Goal: Complete application form

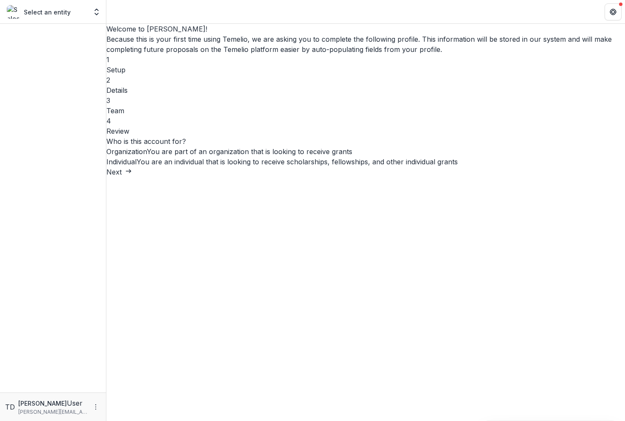
click at [106, 157] on span at bounding box center [106, 157] width 0 height 0
click at [132, 174] on icon "submit" at bounding box center [128, 171] width 7 height 7
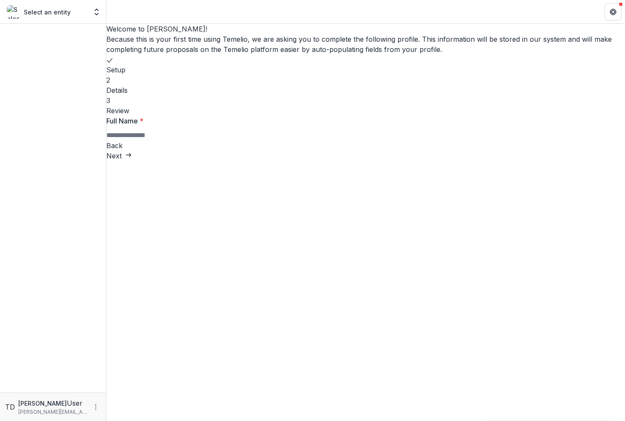
click at [174, 140] on input "Full Name *" at bounding box center [140, 135] width 68 height 10
type input "**********"
click at [132, 161] on button "Next" at bounding box center [119, 156] width 26 height 10
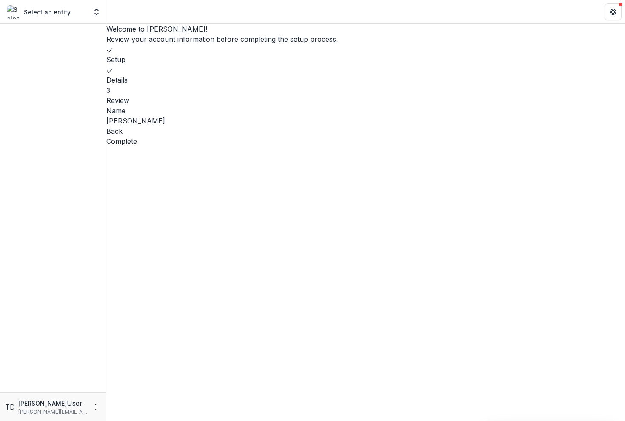
click at [137, 146] on button "Complete" at bounding box center [121, 141] width 31 height 10
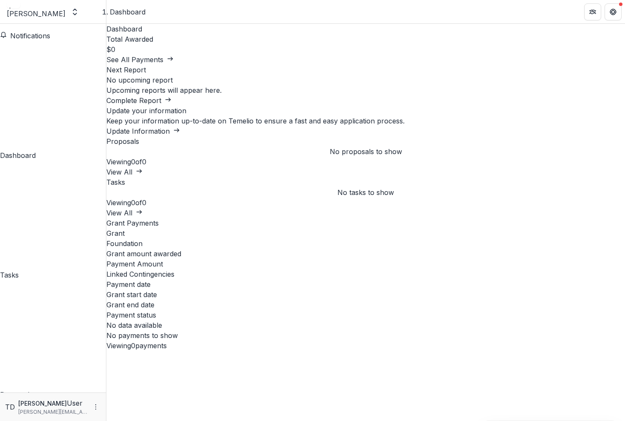
click at [138, 142] on h2 "Proposals" at bounding box center [365, 141] width 519 height 10
click at [180, 127] on link "Update Information" at bounding box center [143, 131] width 74 height 9
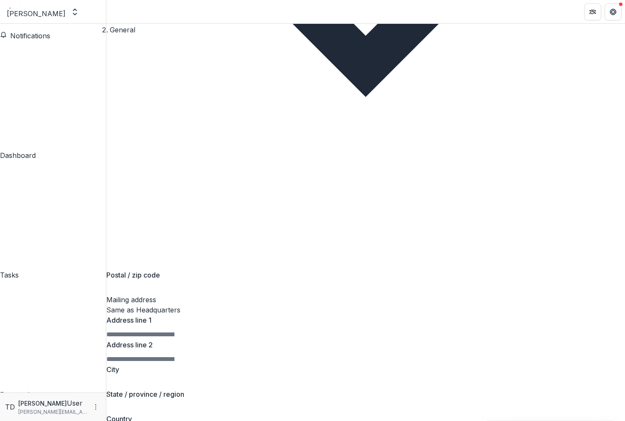
scroll to position [617, 0]
